Goal: Transaction & Acquisition: Purchase product/service

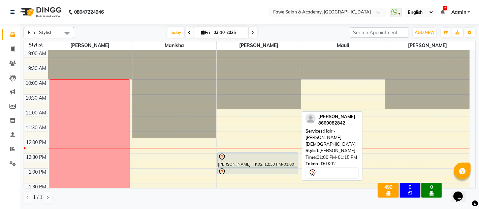
scroll to position [59, 0]
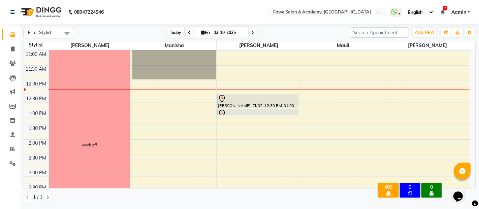
click at [175, 31] on span "Today" at bounding box center [176, 32] width 17 height 10
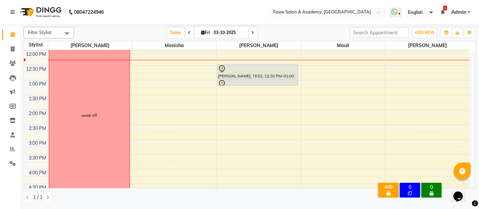
click at [407, 58] on div "9:00 AM 9:30 AM 10:00 AM 10:30 AM 11:00 AM 11:30 AM 12:00 PM 12:30 PM 1:00 PM 1…" at bounding box center [247, 169] width 446 height 415
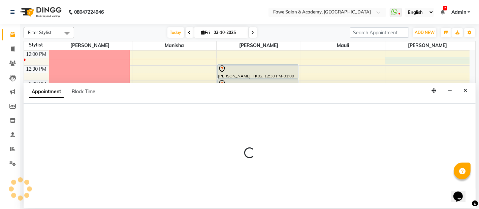
select select "82869"
select select "735"
select select "tentative"
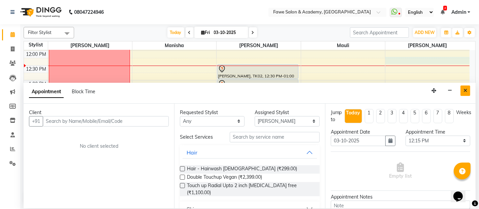
click at [467, 90] on icon "Close" at bounding box center [466, 90] width 4 height 5
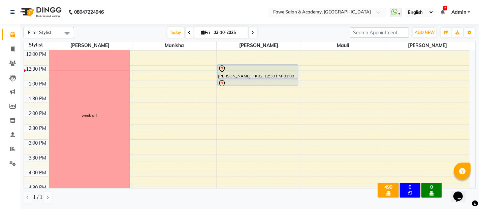
click at [202, 33] on icon at bounding box center [204, 32] width 4 height 4
select select "10"
select select "2025"
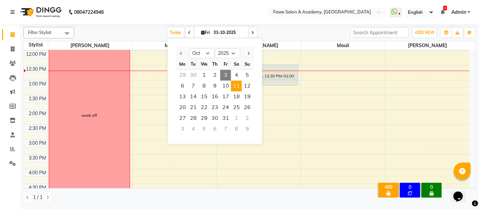
click at [236, 89] on span "11" at bounding box center [236, 86] width 11 height 11
type input "[DATE]"
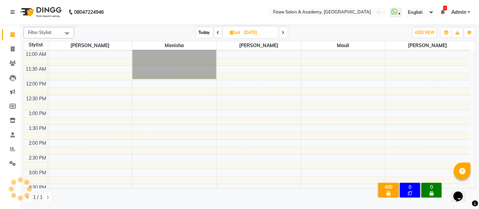
scroll to position [117, 0]
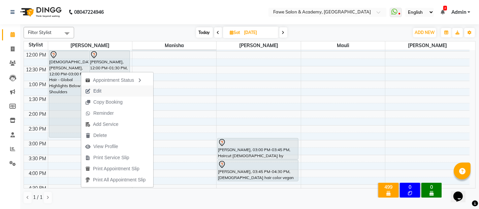
click at [97, 91] on span "Edit" at bounding box center [97, 91] width 8 height 7
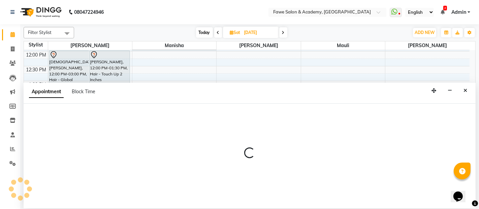
select select "tentative"
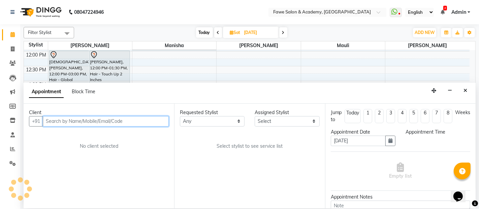
select select "41191"
select select "720"
select select "1862"
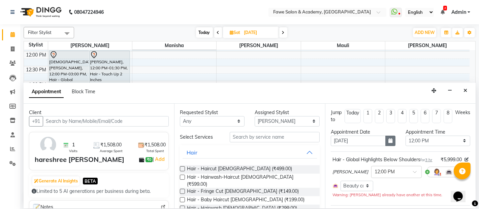
click at [390, 142] on button "button" at bounding box center [391, 141] width 10 height 10
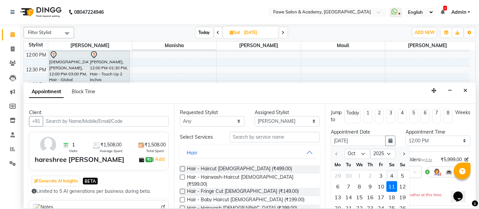
click at [393, 175] on div "4" at bounding box center [392, 176] width 11 height 11
type input "04-10-2025"
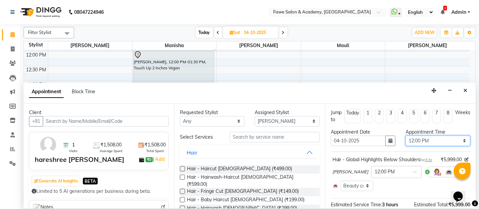
click at [421, 144] on select "Select 09:00 AM 09:15 AM 09:30 AM 09:45 AM 10:00 AM 10:15 AM 10:30 AM 10:45 AM …" at bounding box center [438, 141] width 65 height 10
select select "750"
click at [406, 136] on select "Select 09:00 AM 09:15 AM 09:30 AM 09:45 AM 10:00 AM 10:15 AM 10:30 AM 10:45 AM …" at bounding box center [438, 141] width 65 height 10
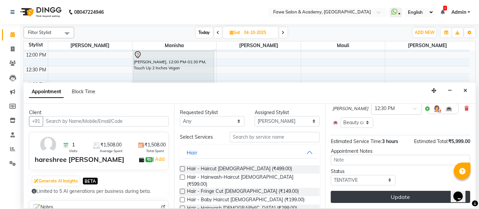
click at [380, 196] on button "Update" at bounding box center [401, 197] width 140 height 12
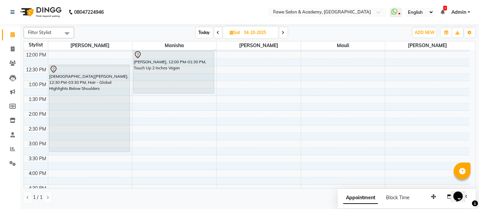
click at [254, 37] on input "04-10-2025" at bounding box center [259, 33] width 34 height 10
select select "10"
select select "2025"
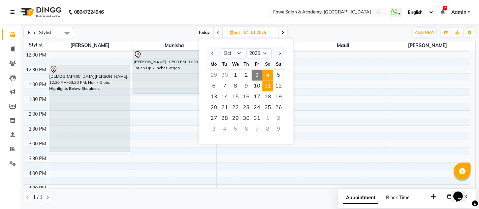
click at [269, 87] on span "11" at bounding box center [268, 86] width 11 height 11
type input "[DATE]"
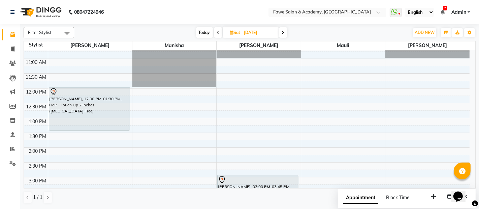
scroll to position [80, 0]
click at [271, 36] on input "[DATE]" at bounding box center [259, 33] width 34 height 10
select select "10"
select select "2025"
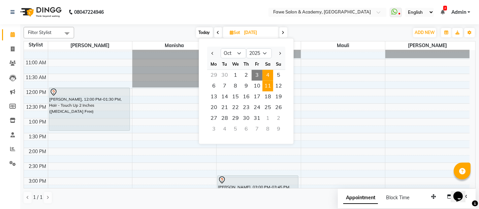
click at [270, 71] on span "4" at bounding box center [268, 75] width 11 height 11
type input "04-10-2025"
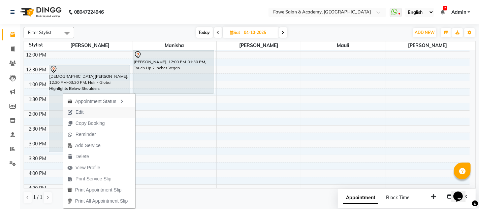
click at [81, 113] on span "Edit" at bounding box center [80, 112] width 8 height 7
select select "tentative"
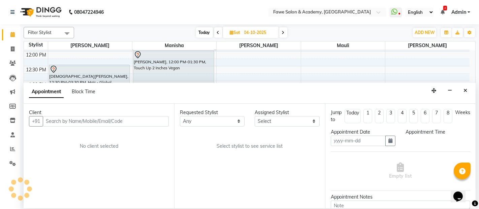
type input "04-10-2025"
select select "41191"
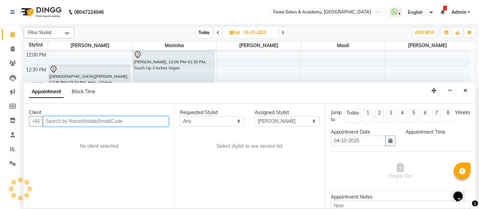
select select "750"
select select "1862"
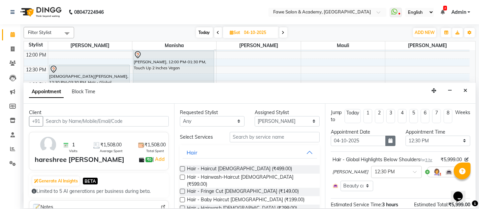
click at [389, 142] on icon "button" at bounding box center [391, 141] width 4 height 5
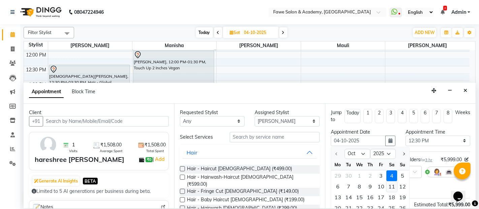
click at [393, 183] on div "11" at bounding box center [392, 186] width 11 height 11
type input "[DATE]"
select select "750"
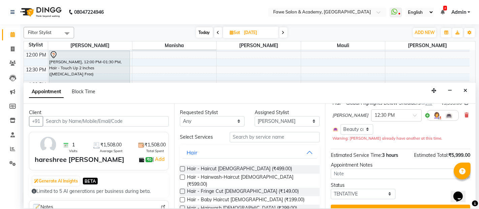
scroll to position [77, 0]
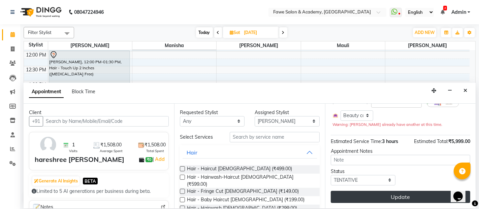
click at [393, 192] on button "Update" at bounding box center [401, 197] width 140 height 12
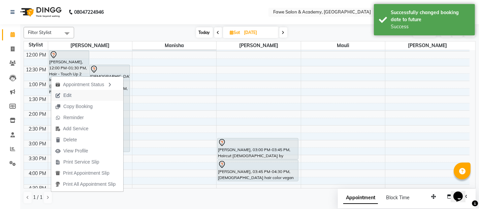
click at [81, 96] on button "Edit" at bounding box center [87, 95] width 72 height 11
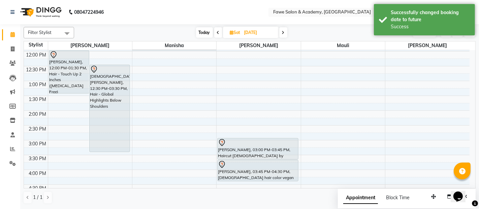
select select "41191"
select select "720"
select select "tentative"
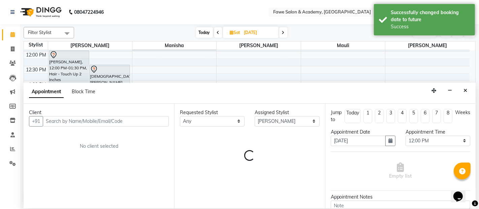
scroll to position [117, 0]
select select "1862"
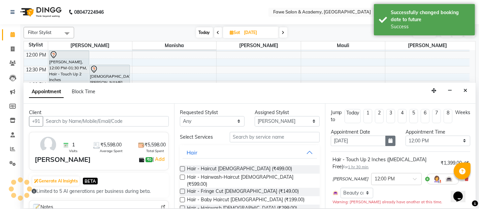
click at [389, 142] on icon "button" at bounding box center [391, 141] width 4 height 5
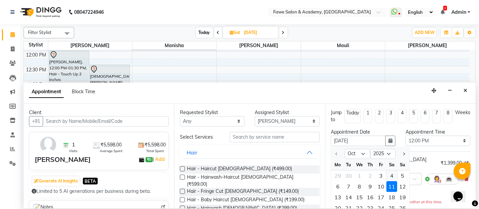
click at [393, 175] on div "4" at bounding box center [392, 176] width 11 height 11
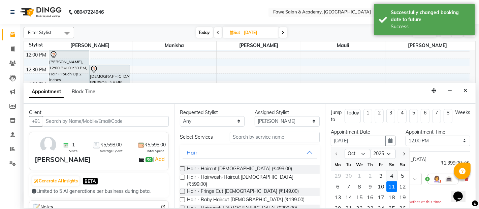
type input "04-10-2025"
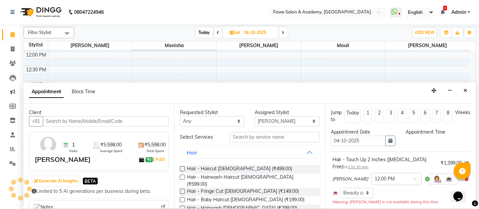
select select "720"
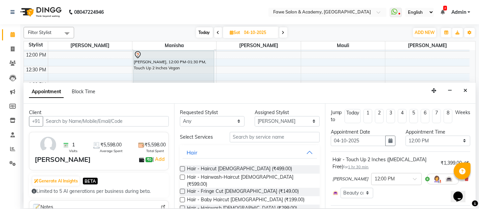
scroll to position [77, 0]
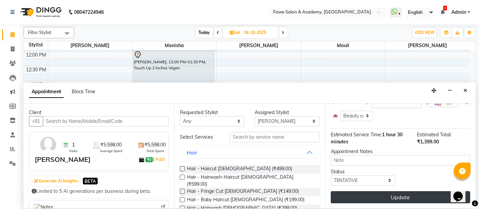
click at [389, 195] on button "Update" at bounding box center [401, 197] width 140 height 12
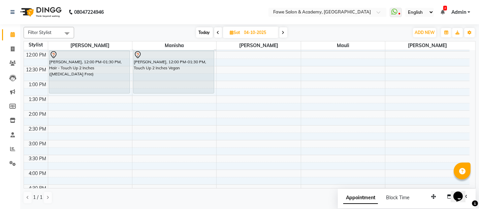
click at [205, 34] on span "Today" at bounding box center [204, 32] width 17 height 10
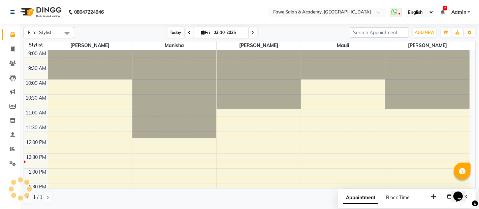
scroll to position [88, 0]
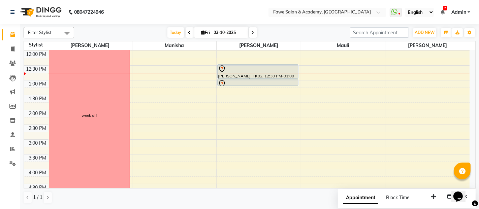
click at [253, 34] on icon at bounding box center [253, 33] width 3 height 4
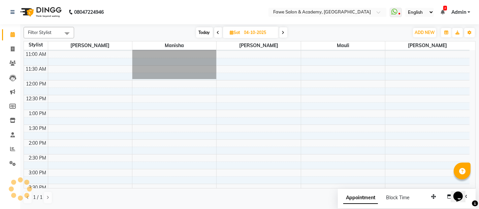
scroll to position [117, 0]
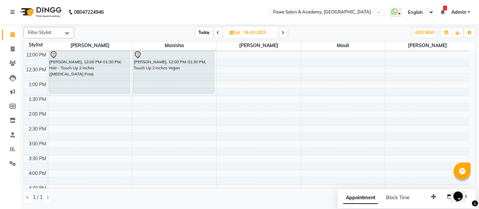
click at [205, 33] on span "Today" at bounding box center [204, 32] width 17 height 10
type input "03-10-2025"
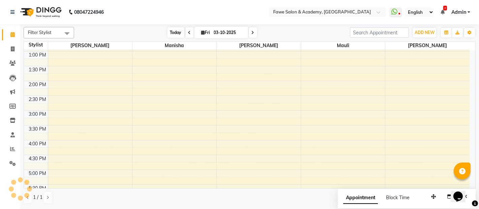
scroll to position [88, 0]
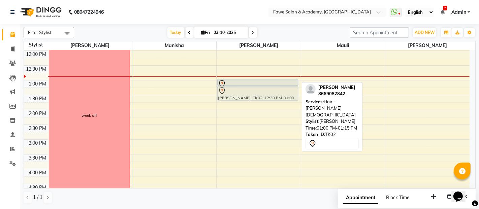
drag, startPoint x: 256, startPoint y: 66, endPoint x: 258, endPoint y: 88, distance: 22.0
click at [258, 88] on div "[PERSON_NAME], TK02, 12:30 PM-01:00 PM, Hair - Haircut [DEMOGRAPHIC_DATA] [PERS…" at bounding box center [259, 169] width 84 height 415
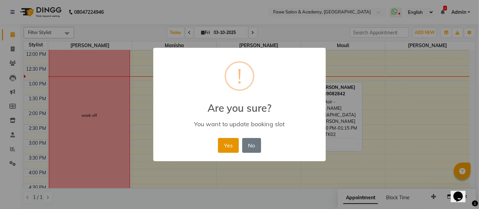
click at [229, 143] on button "Yes" at bounding box center [228, 145] width 21 height 15
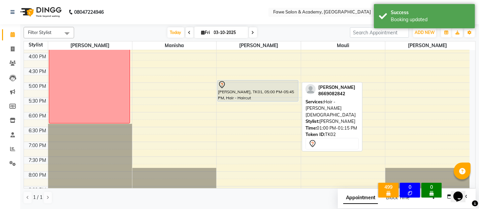
scroll to position [195, 0]
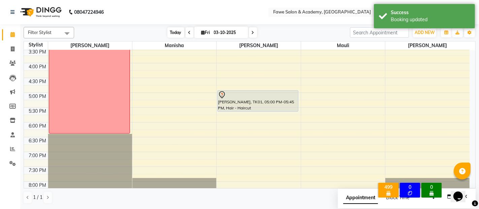
click at [173, 33] on span "Today" at bounding box center [176, 32] width 17 height 10
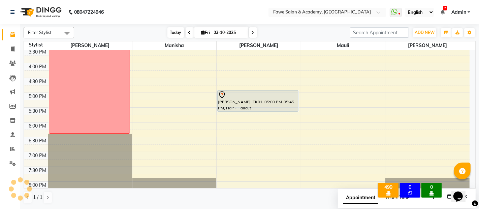
scroll to position [88, 0]
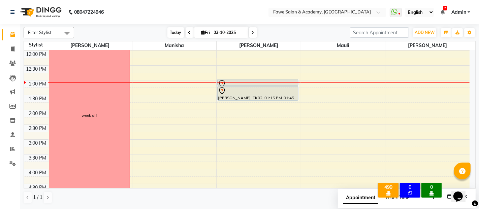
click at [178, 32] on span "Today" at bounding box center [176, 32] width 17 height 10
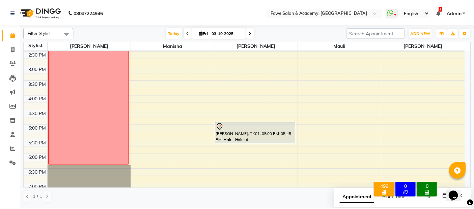
scroll to position [177, 0]
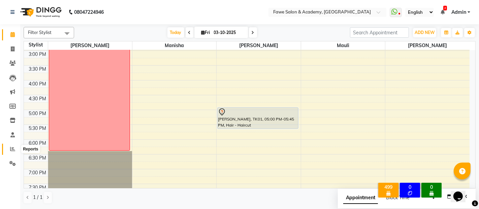
click at [8, 148] on span at bounding box center [13, 150] width 12 height 8
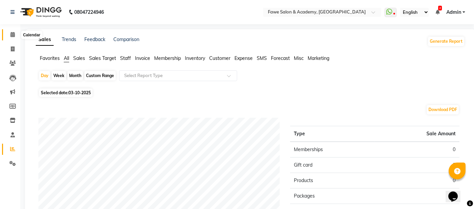
click at [14, 37] on span at bounding box center [13, 35] width 12 height 8
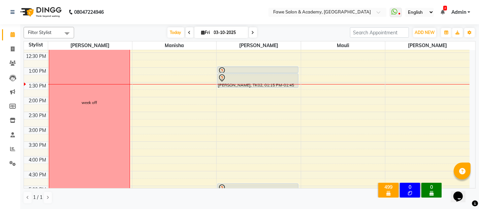
scroll to position [100, 0]
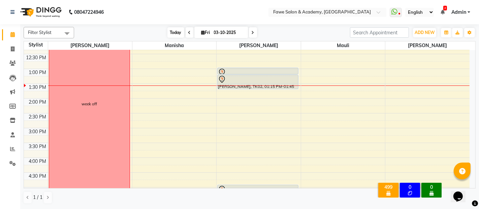
click at [176, 34] on span "Today" at bounding box center [176, 32] width 17 height 10
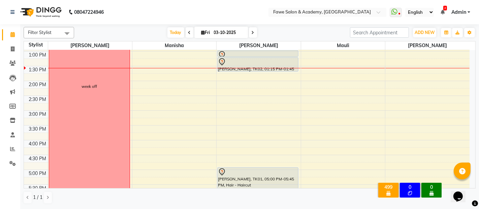
click at [255, 37] on span at bounding box center [253, 32] width 8 height 10
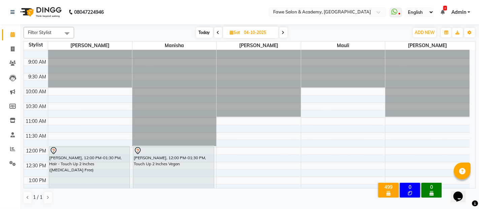
scroll to position [37, 0]
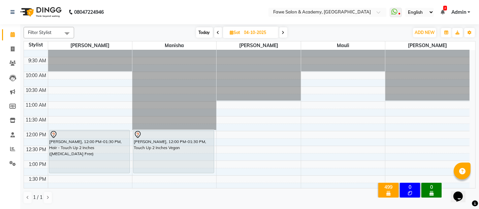
click at [202, 31] on span "Today" at bounding box center [204, 32] width 17 height 10
type input "03-10-2025"
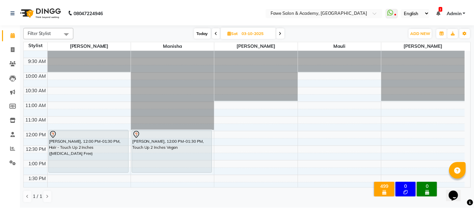
scroll to position [117, 0]
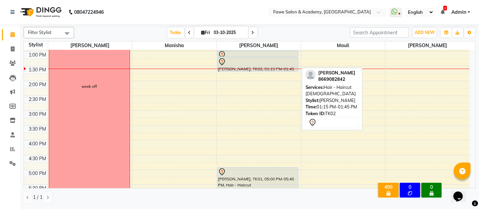
click at [245, 67] on div "[PERSON_NAME], TK02, 01:15 PM-01:45 PM, Hair - Haircut [DEMOGRAPHIC_DATA]" at bounding box center [258, 65] width 81 height 14
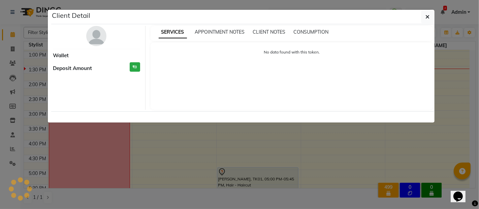
select select "7"
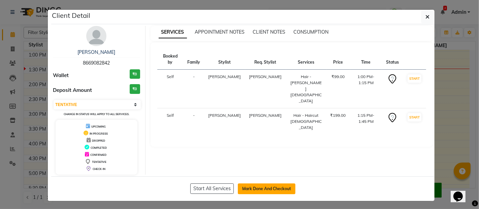
click at [275, 188] on button "Mark Done And Checkout" at bounding box center [267, 189] width 58 height 11
select select "service"
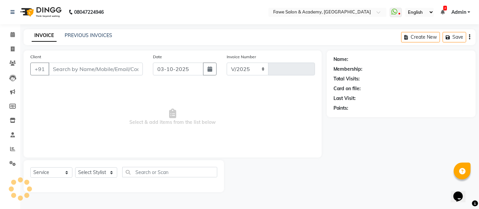
select select "879"
type input "1368"
type input "8669082842"
select select "14303"
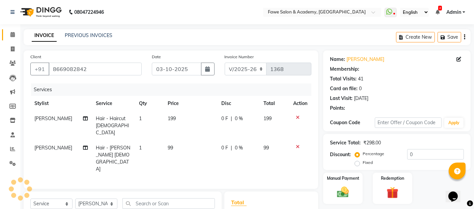
type input "15"
select select "2: Object"
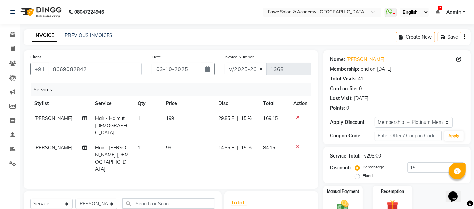
click at [116, 119] on span "Hair - Haircut [DEMOGRAPHIC_DATA]" at bounding box center [111, 126] width 33 height 20
select select "14303"
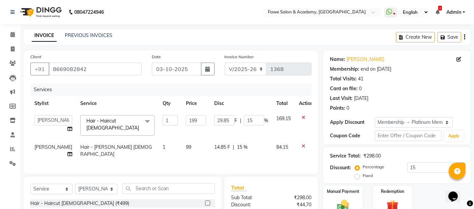
click at [116, 119] on span "Hair - Haircut [DEMOGRAPHIC_DATA]" at bounding box center [112, 124] width 53 height 13
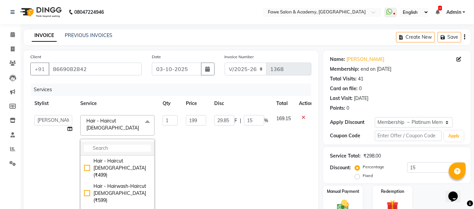
click at [116, 145] on input "multiselect-search" at bounding box center [117, 148] width 67 height 7
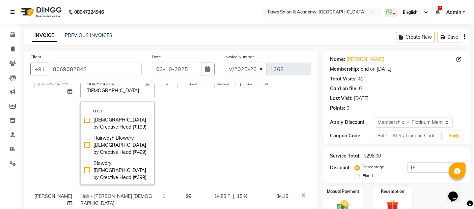
scroll to position [106, 0]
type input "crea"
click at [108, 184] on div "Haircut [DEMOGRAPHIC_DATA] by Creative Head (₹380)" at bounding box center [117, 194] width 67 height 21
checkbox input "true"
type input "380"
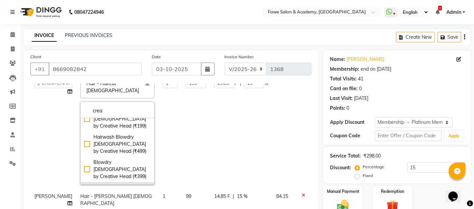
type input "57"
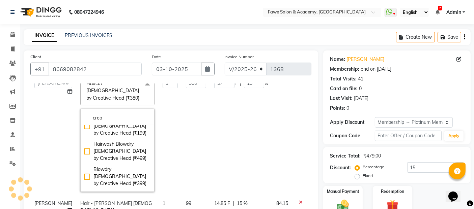
click at [182, 159] on td "380" at bounding box center [196, 135] width 28 height 122
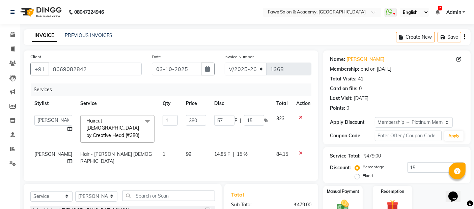
scroll to position [0, 0]
click at [106, 151] on span "Hair - [PERSON_NAME] [DEMOGRAPHIC_DATA]" at bounding box center [115, 157] width 71 height 13
select select "14303"
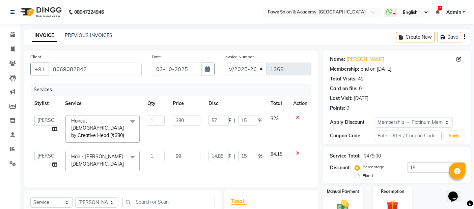
click at [106, 154] on span "Hair - [PERSON_NAME] [DEMOGRAPHIC_DATA]" at bounding box center [97, 160] width 53 height 13
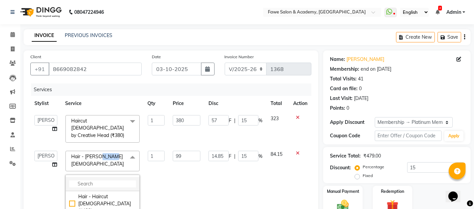
click at [109, 181] on input "multiselect-search" at bounding box center [102, 184] width 67 height 7
type input "bea"
type input "120"
type input "18"
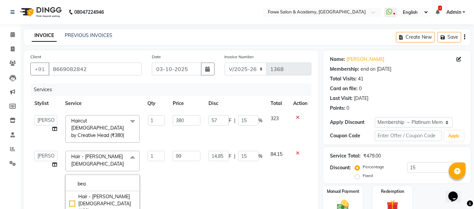
checkbox input "false"
checkbox input "true"
click at [209, 179] on td "18 F | 15 %" at bounding box center [236, 202] width 62 height 111
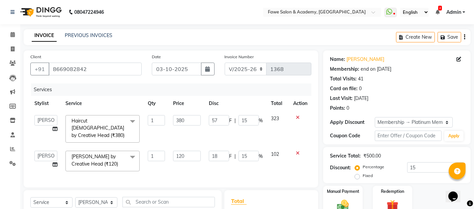
scroll to position [88, 0]
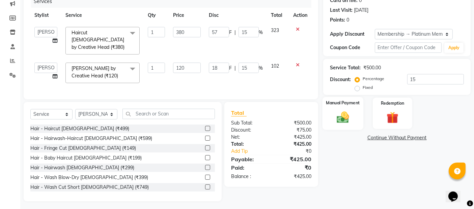
click at [348, 112] on img at bounding box center [343, 117] width 20 height 14
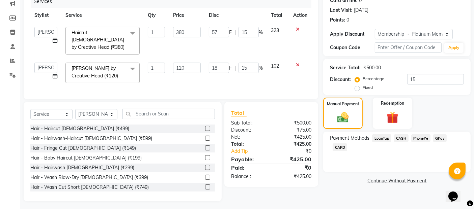
click at [440, 138] on span "GPay" at bounding box center [440, 139] width 14 height 8
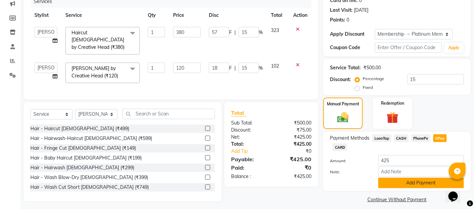
click at [428, 178] on button "Add Payment" at bounding box center [421, 183] width 86 height 10
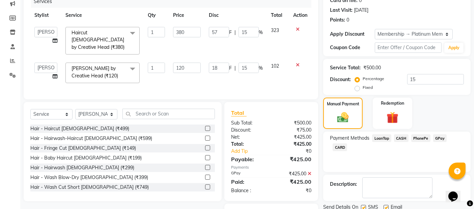
scroll to position [113, 0]
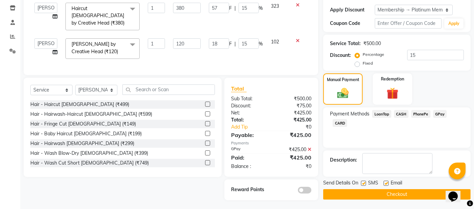
click at [365, 190] on button "Checkout" at bounding box center [396, 194] width 147 height 10
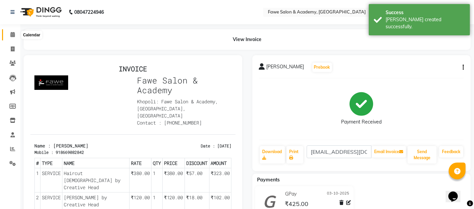
click at [12, 33] on icon at bounding box center [12, 34] width 4 height 5
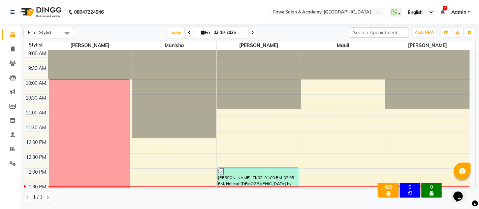
click at [190, 35] on span at bounding box center [190, 32] width 8 height 10
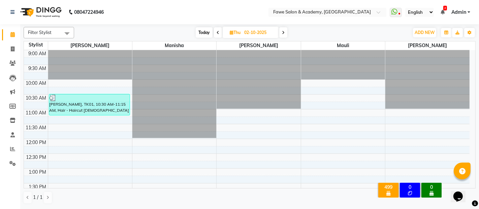
click at [201, 30] on span "Today" at bounding box center [204, 32] width 17 height 10
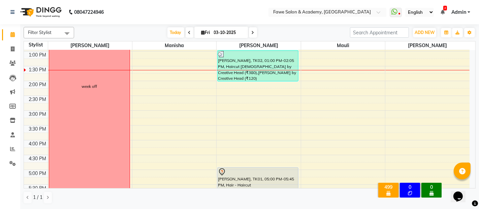
click at [188, 33] on icon at bounding box center [189, 33] width 3 height 4
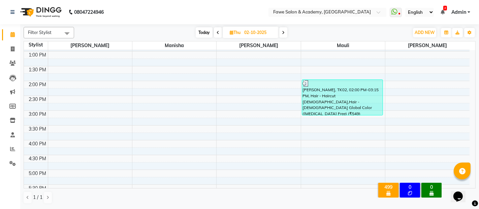
scroll to position [0, 0]
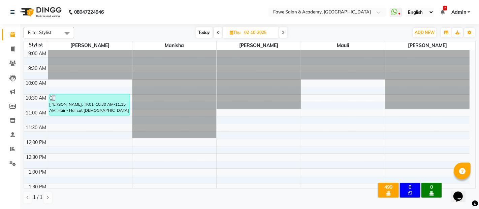
click at [205, 33] on span "Today" at bounding box center [204, 32] width 17 height 10
type input "03-10-2025"
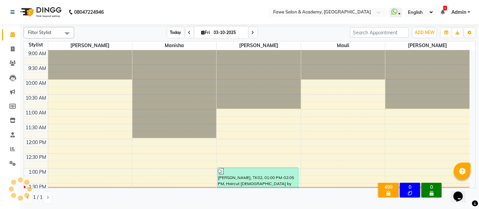
scroll to position [117, 0]
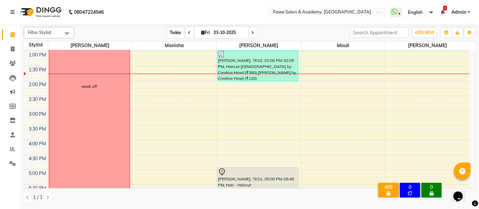
click at [176, 32] on span "Today" at bounding box center [176, 32] width 17 height 10
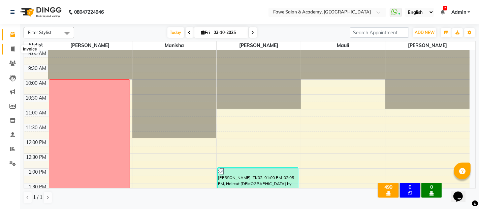
click at [12, 51] on icon at bounding box center [13, 49] width 4 height 5
select select "service"
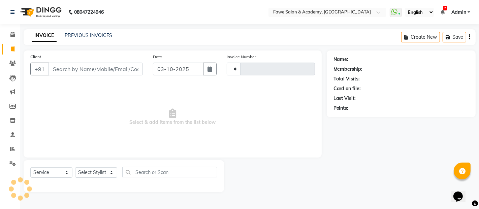
type input "1369"
select select "879"
click at [58, 70] on input "Client" at bounding box center [96, 69] width 94 height 13
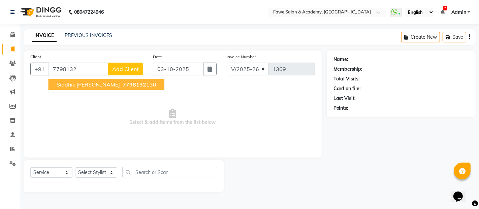
click at [95, 85] on span "Siddhik [PERSON_NAME]" at bounding box center [88, 84] width 63 height 7
type input "7798132130"
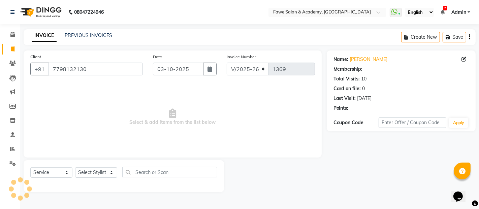
select select "2: Object"
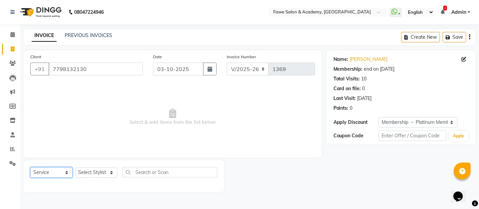
click at [55, 172] on select "Select Service Product Membership Package Voucher Prepaid Gift Card" at bounding box center [51, 173] width 42 height 10
click at [30, 168] on select "Select Service Product Membership Package Voucher Prepaid Gift Card" at bounding box center [51, 173] width 42 height 10
click at [107, 170] on select "Select Stylist Akshata Fawe Manisha Manisha Shah Mauli Mayuresh" at bounding box center [96, 173] width 42 height 10
select select "82869"
click at [75, 168] on select "Select Stylist Akshata Fawe Manisha Manisha Shah Mauli Mayuresh" at bounding box center [96, 173] width 42 height 10
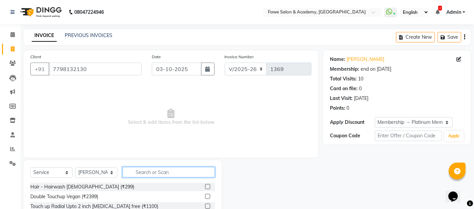
click at [145, 173] on input "text" at bounding box center [168, 172] width 92 height 10
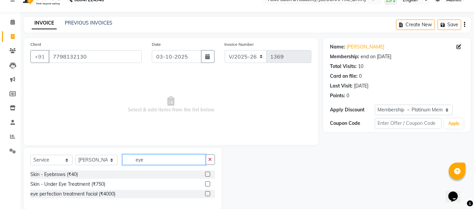
scroll to position [22, 0]
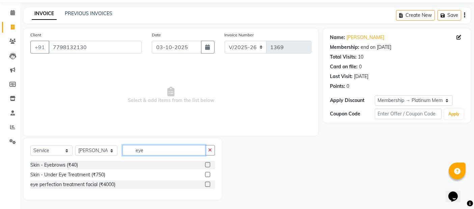
type input "eye"
click at [206, 164] on label at bounding box center [207, 164] width 5 height 5
click at [206, 164] on input "checkbox" at bounding box center [207, 165] width 4 height 4
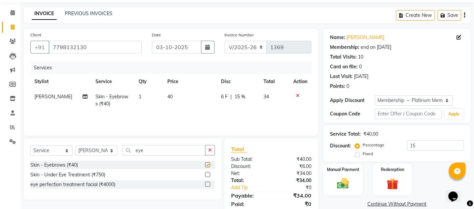
checkbox input "false"
click at [167, 152] on input "eye" at bounding box center [163, 150] width 83 height 10
type input "e"
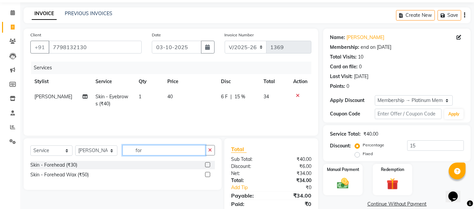
type input "for"
click at [206, 164] on label at bounding box center [207, 164] width 5 height 5
click at [206, 164] on input "checkbox" at bounding box center [207, 165] width 4 height 4
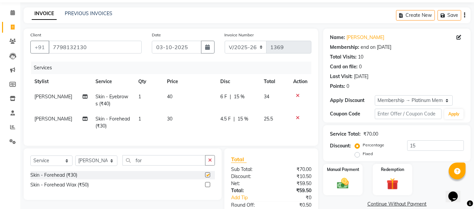
checkbox input "false"
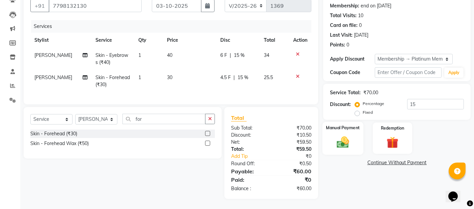
click at [345, 137] on img at bounding box center [343, 142] width 20 height 14
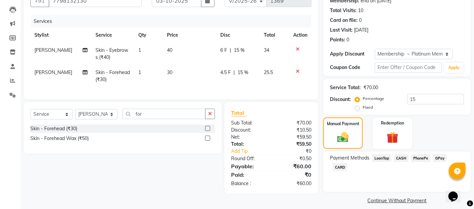
click at [404, 155] on span "CASH" at bounding box center [401, 158] width 14 height 8
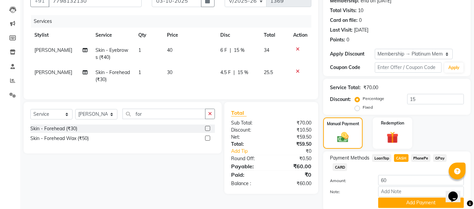
scroll to position [85, 0]
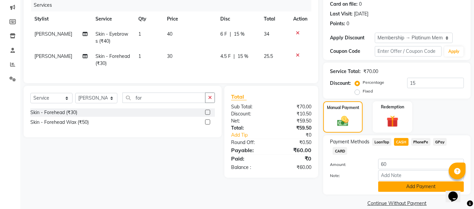
click at [400, 182] on button "Add Payment" at bounding box center [421, 187] width 86 height 10
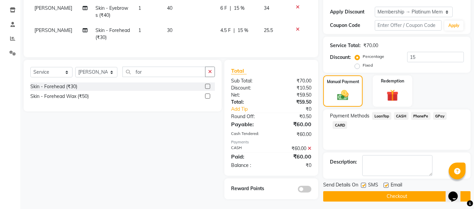
scroll to position [116, 0]
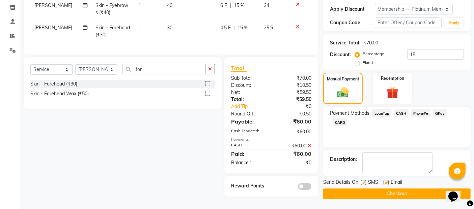
click at [389, 191] on button "Checkout" at bounding box center [396, 194] width 147 height 10
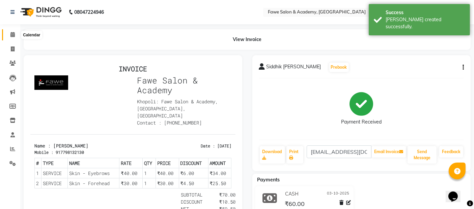
click at [12, 35] on icon at bounding box center [12, 34] width 4 height 5
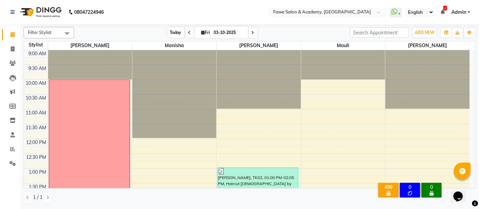
click at [173, 29] on span "Today" at bounding box center [176, 32] width 17 height 10
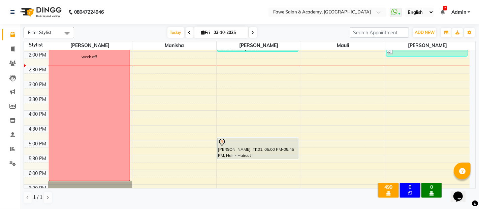
click at [445, 10] on span "2" at bounding box center [446, 8] width 4 height 5
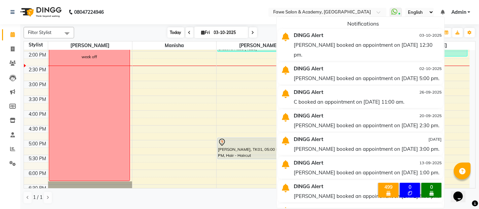
click at [173, 35] on span "Today" at bounding box center [176, 32] width 17 height 10
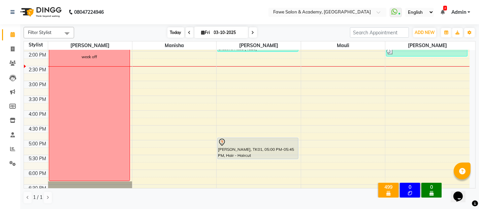
click at [173, 35] on span "Today" at bounding box center [176, 32] width 17 height 10
click at [174, 33] on span "Today" at bounding box center [176, 32] width 17 height 10
click at [170, 28] on span "Today" at bounding box center [176, 32] width 17 height 10
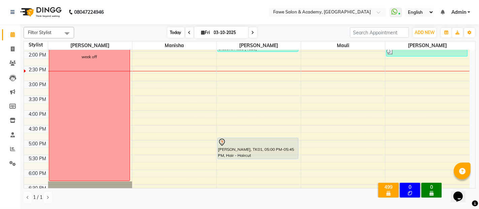
click at [170, 28] on span "Today" at bounding box center [176, 32] width 17 height 10
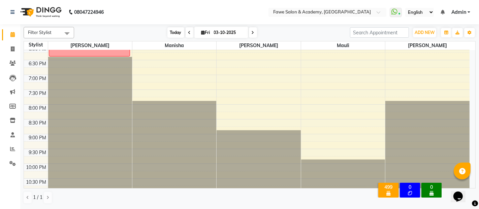
click at [175, 30] on span "Today" at bounding box center [176, 32] width 17 height 10
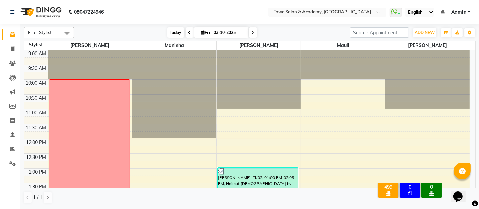
click at [176, 32] on span "Today" at bounding box center [176, 32] width 17 height 10
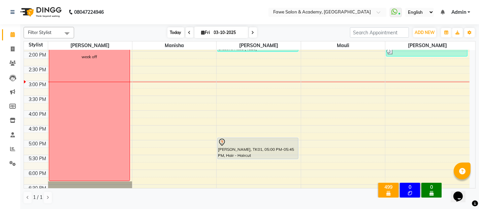
click at [177, 31] on span "Today" at bounding box center [176, 32] width 17 height 10
